Goal: Check status: Check status

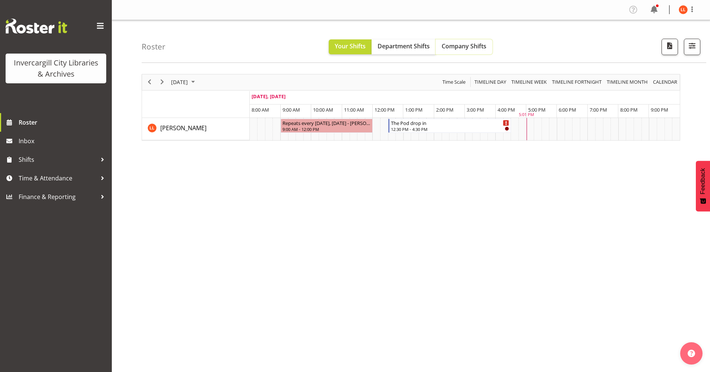
click at [457, 45] on span "Company Shifts" at bounding box center [463, 46] width 45 height 8
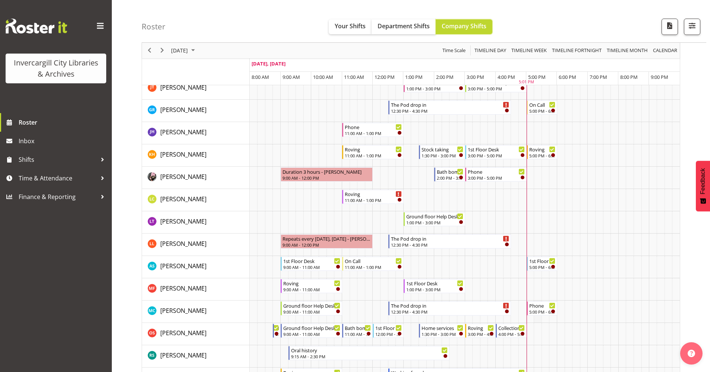
scroll to position [186, 0]
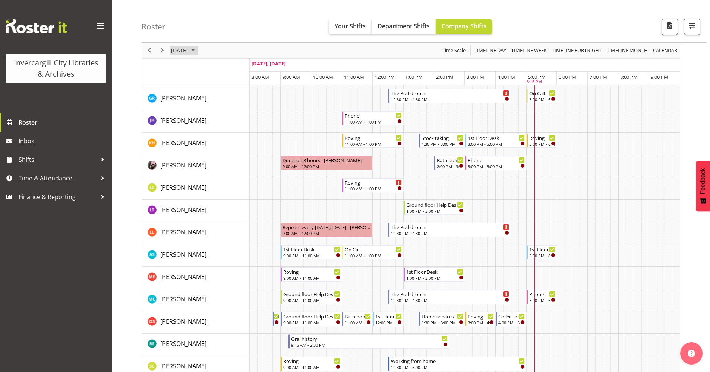
click at [197, 50] on span "October 2025" at bounding box center [192, 50] width 9 height 9
click at [225, 108] on span "9" at bounding box center [226, 107] width 11 height 11
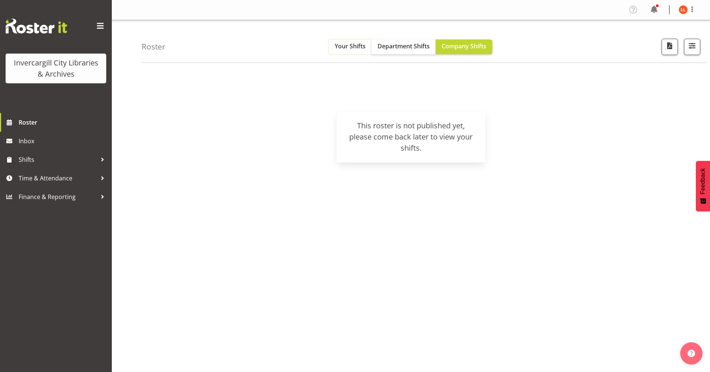
click at [347, 47] on span "Your Shifts" at bounding box center [350, 46] width 31 height 8
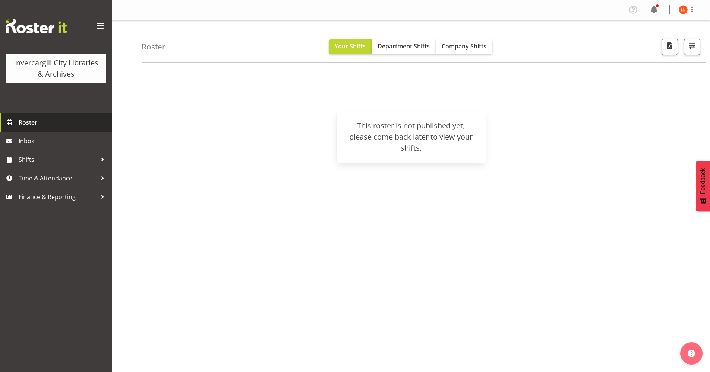
click at [12, 123] on span at bounding box center [9, 122] width 11 height 11
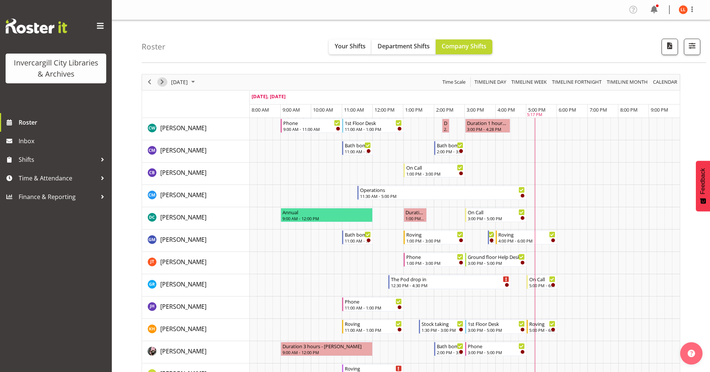
click at [161, 81] on span "Next" at bounding box center [162, 81] width 9 height 9
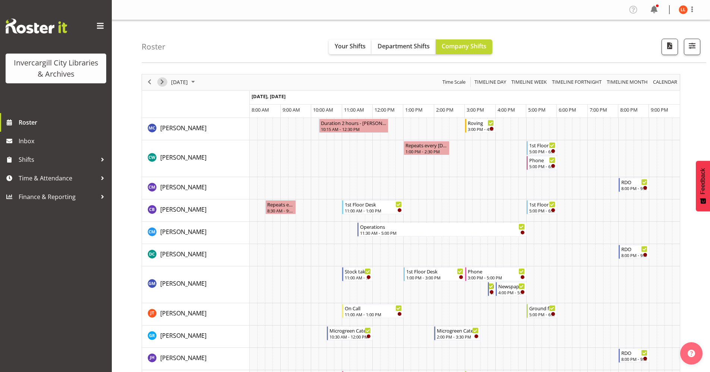
click at [161, 81] on span "Next" at bounding box center [162, 81] width 9 height 9
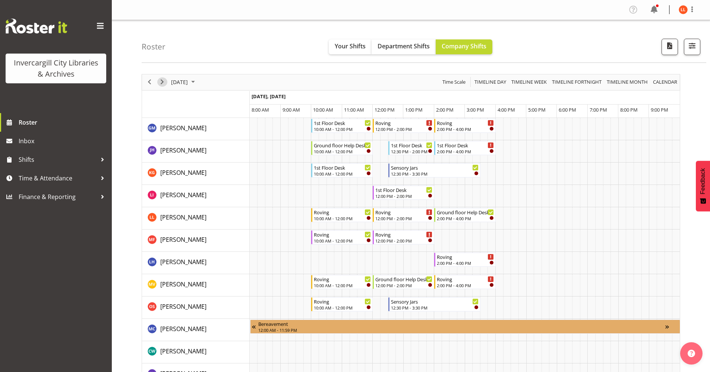
click at [162, 83] on span "Next" at bounding box center [162, 81] width 9 height 9
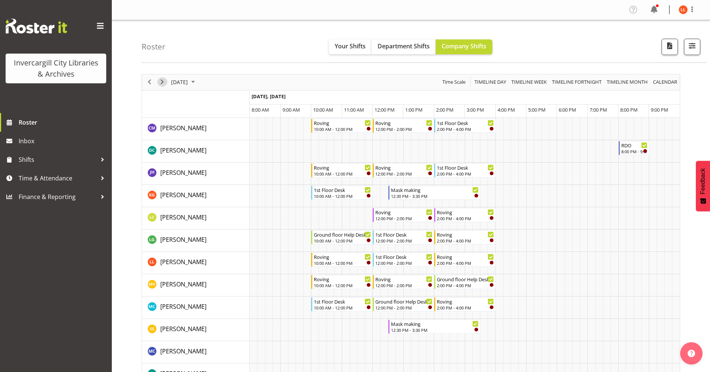
click at [162, 81] on span "Next" at bounding box center [162, 81] width 9 height 9
